Goal: Task Accomplishment & Management: Use online tool/utility

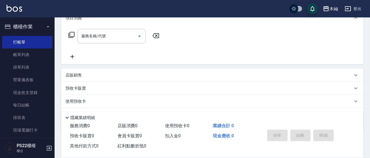
scroll to position [82, 0]
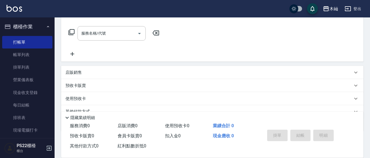
click at [73, 76] on div "店販銷售" at bounding box center [212, 72] width 302 height 13
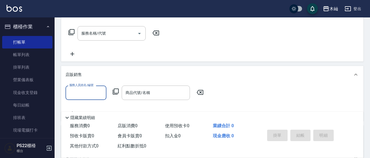
scroll to position [0, 0]
click at [130, 89] on input "商品代號/名稱" at bounding box center [155, 93] width 63 height 10
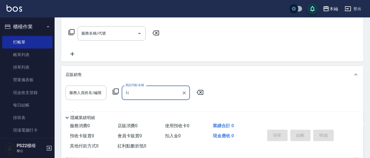
type input "1"
type input "ㄖ"
type input "[PERSON_NAME]"
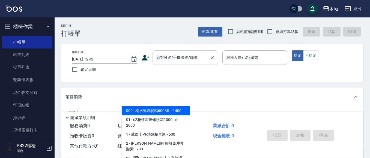
click at [194, 61] on input "顧客姓名/手機號碼/編號" at bounding box center [181, 58] width 52 height 10
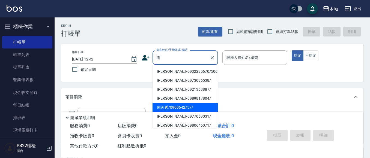
click at [192, 107] on li "周芮秀/0900642757/" at bounding box center [184, 107] width 65 height 9
type input "周芮秀/0900642757/"
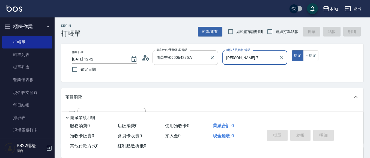
type input "[PERSON_NAME]-7"
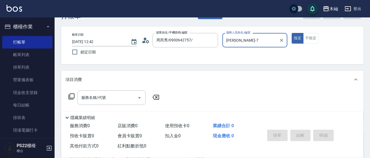
scroll to position [27, 0]
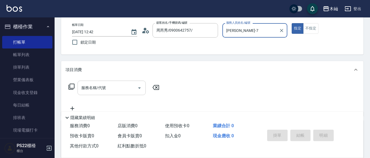
click at [100, 85] on div "服務名稱/代號 服務名稱/代號" at bounding box center [111, 88] width 68 height 14
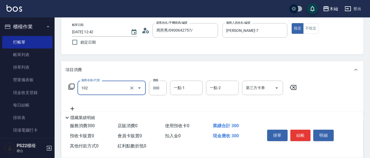
type input "精油洗髮(102)"
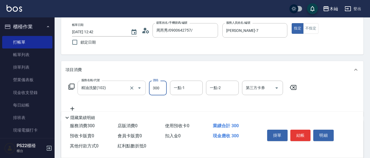
click at [114, 87] on input "精油洗髮(102)" at bounding box center [104, 88] width 48 height 10
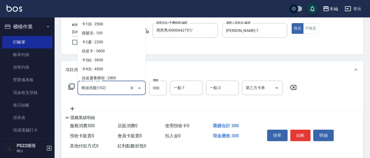
click at [114, 87] on input "精油洗髮(102)" at bounding box center [104, 88] width 48 height 10
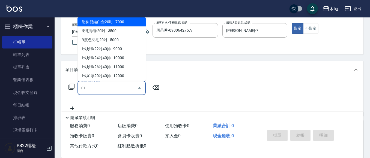
scroll to position [0, 0]
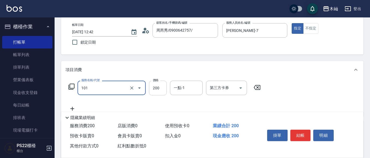
type input "洗髮(101)"
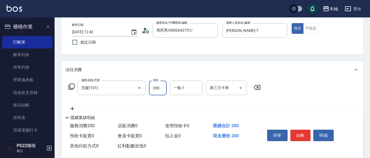
click at [159, 89] on input "200" at bounding box center [158, 88] width 18 height 15
type input "300"
click at [302, 134] on button "結帳" at bounding box center [300, 135] width 20 height 11
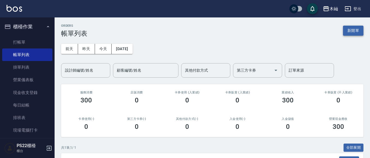
click at [349, 26] on button "新開單" at bounding box center [353, 31] width 20 height 10
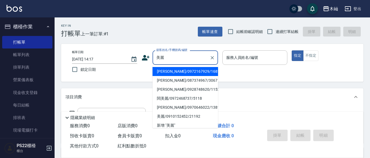
click at [176, 75] on li "[PERSON_NAME]/0972167929/16819" at bounding box center [184, 71] width 65 height 9
type input "[PERSON_NAME]/0972167929/16819"
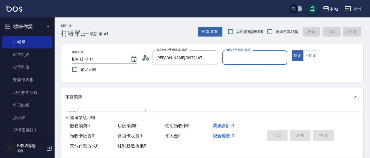
type input "小愛-10"
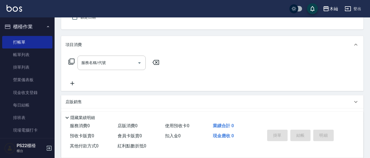
scroll to position [55, 0]
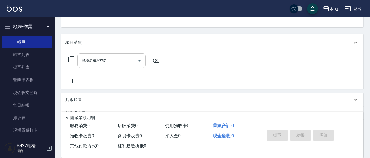
click at [114, 67] on div "服務名稱/代號" at bounding box center [111, 60] width 68 height 14
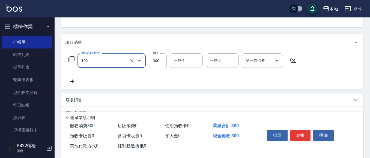
type input "精油洗髮(102)"
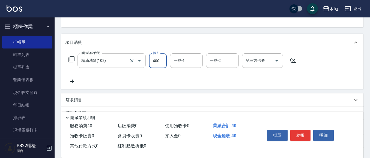
type input "400"
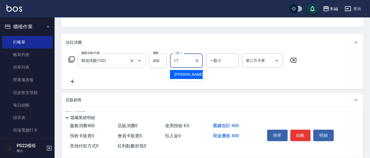
type input "[PERSON_NAME]-17"
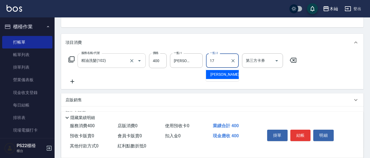
type input "[PERSON_NAME]-17"
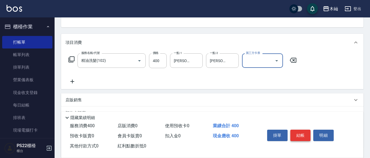
click at [302, 138] on button "結帳" at bounding box center [300, 135] width 20 height 11
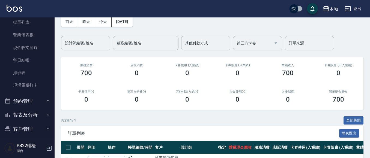
scroll to position [92, 0]
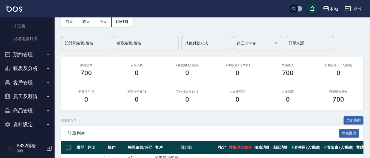
click at [22, 82] on button "客戶管理" at bounding box center [27, 83] width 50 height 14
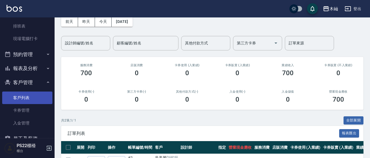
click at [22, 94] on link "客戶列表" at bounding box center [27, 98] width 50 height 13
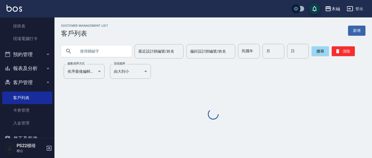
click at [103, 56] on input "text" at bounding box center [101, 51] width 51 height 15
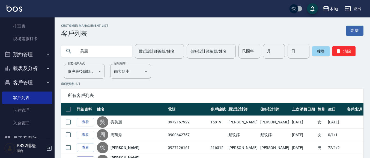
type input "美麗"
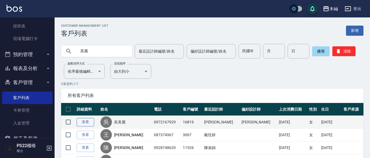
click at [87, 121] on link "查看" at bounding box center [85, 122] width 17 height 8
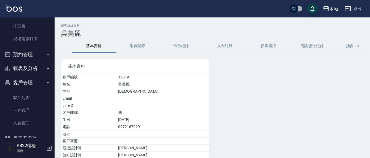
click at [143, 46] on button "消費記錄" at bounding box center [138, 46] width 44 height 13
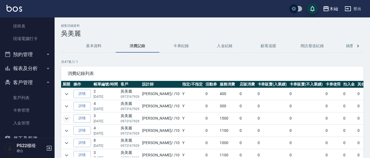
click at [63, 118] on button "expand row" at bounding box center [66, 118] width 8 height 8
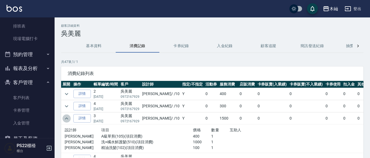
click at [63, 118] on button "expand row" at bounding box center [66, 118] width 8 height 8
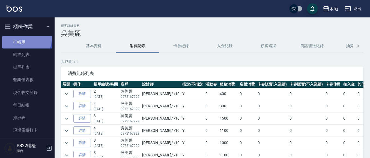
click at [23, 38] on link "打帳單" at bounding box center [27, 42] width 50 height 13
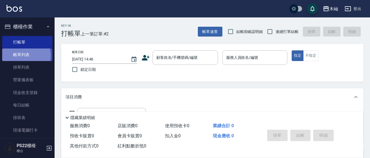
click at [20, 56] on link "帳單列表" at bounding box center [27, 55] width 50 height 13
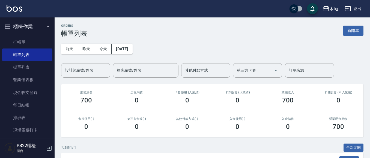
scroll to position [75, 0]
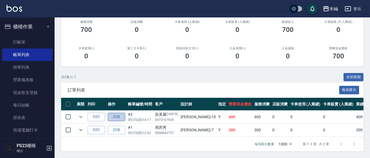
click at [117, 113] on link "詳情" at bounding box center [116, 117] width 17 height 8
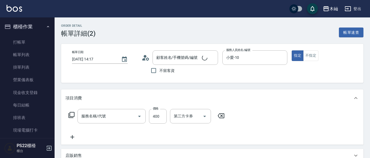
type input "[DATE] 14:17"
type input "小愛-10"
type input "精油洗髮(102)"
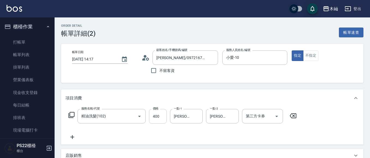
type input "[PERSON_NAME]/0972167929/16819"
click at [158, 118] on input "400" at bounding box center [158, 116] width 18 height 15
type input "100"
click at [64, 138] on div "服務名稱/代號 精油洗髮(102) 服務名稱/代號 價格 100 價格 一點-1 [PERSON_NAME]-17 一點-1 一點-2 [PERSON_NAM…" at bounding box center [212, 126] width 302 height 38
click at [73, 137] on icon at bounding box center [72, 137] width 4 height 4
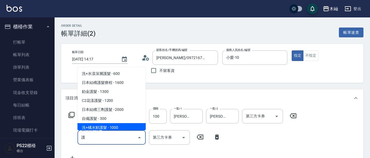
click at [121, 128] on span "洗+橘水鮮護髮 - 1000" at bounding box center [111, 127] width 68 height 9
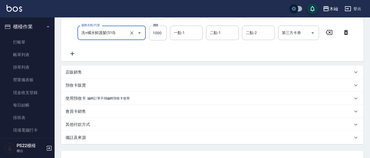
scroll to position [150, 0]
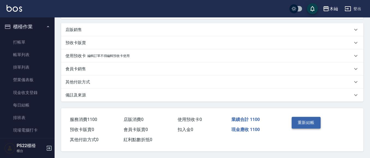
type input "洗+橘水鮮護髮(510)"
click at [315, 120] on button "重新結帳" at bounding box center [305, 122] width 29 height 11
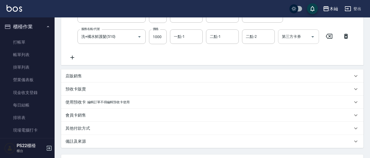
scroll to position [13, 0]
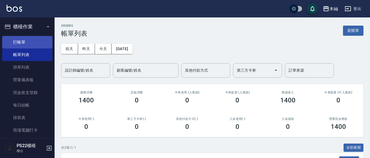
click at [17, 42] on link "打帳單" at bounding box center [27, 42] width 50 height 13
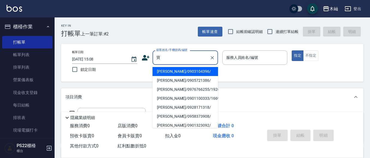
click at [179, 68] on li "[PERSON_NAME]/0903104396/" at bounding box center [184, 71] width 65 height 9
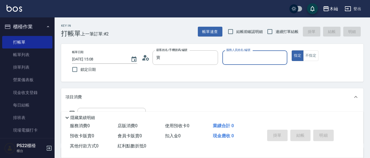
type input "[PERSON_NAME]/0903104396/"
click at [251, 58] on input "雅芳-012" at bounding box center [251, 58] width 52 height 10
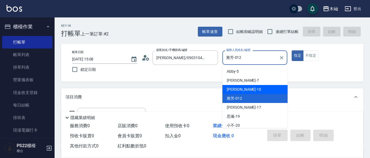
click at [244, 89] on div "小愛 -10" at bounding box center [254, 89] width 65 height 9
type input "小愛-10"
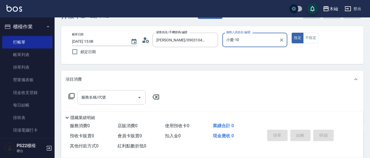
scroll to position [27, 0]
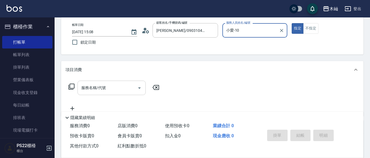
click at [114, 85] on input "服務名稱/代號" at bounding box center [107, 88] width 55 height 10
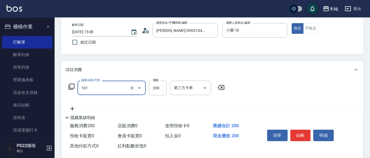
type input "洗髮(101)"
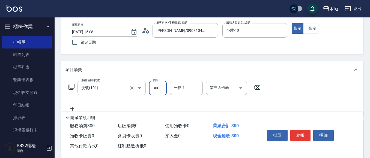
type input "300"
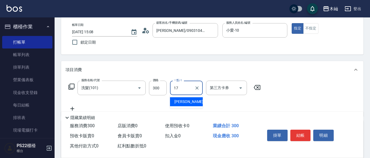
type input "[PERSON_NAME]-17"
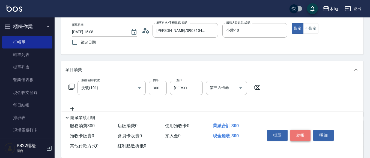
click at [300, 132] on button "結帳" at bounding box center [300, 135] width 20 height 11
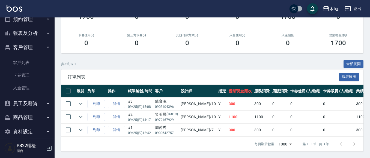
scroll to position [134, 0]
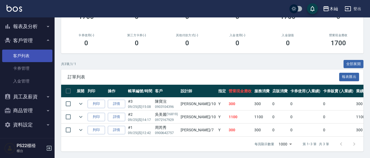
click at [25, 55] on link "客戶列表" at bounding box center [27, 56] width 50 height 13
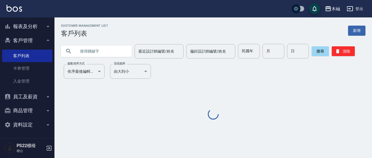
click at [115, 55] on input "text" at bounding box center [101, 51] width 51 height 15
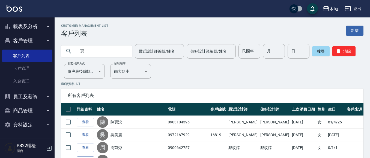
type input "寶"
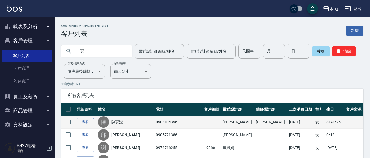
click at [86, 122] on link "查看" at bounding box center [85, 122] width 17 height 8
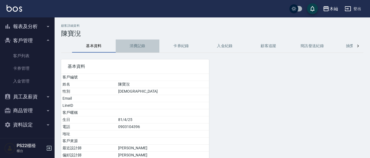
click at [135, 47] on button "消費記錄" at bounding box center [138, 46] width 44 height 13
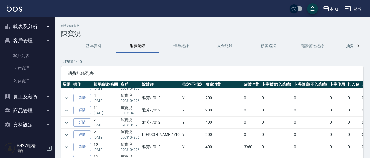
scroll to position [109, 0]
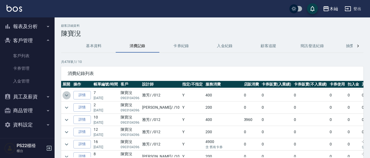
click at [64, 94] on icon "expand row" at bounding box center [66, 95] width 7 height 7
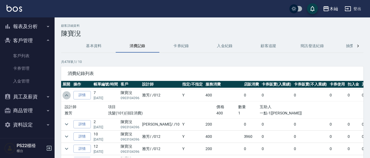
click at [64, 94] on icon "expand row" at bounding box center [66, 95] width 7 height 7
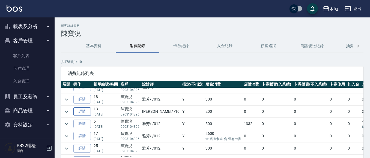
scroll to position [327, 0]
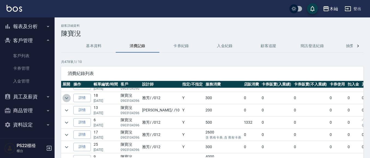
click at [64, 98] on icon "expand row" at bounding box center [66, 98] width 7 height 7
